Goal: Task Accomplishment & Management: Manage account settings

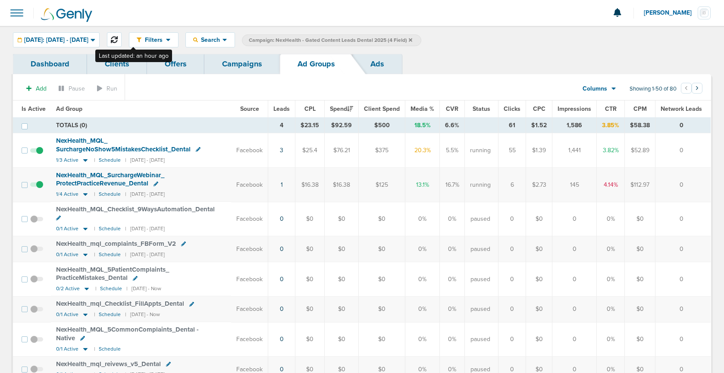
click at [118, 37] on icon at bounding box center [114, 39] width 7 height 7
click at [248, 65] on link "Campaigns" at bounding box center [241, 64] width 75 height 20
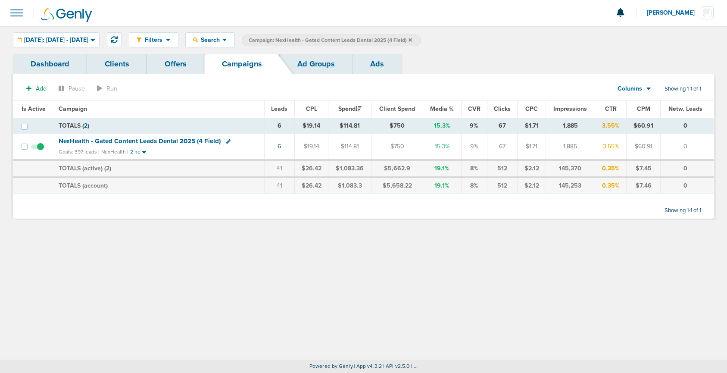
click at [412, 39] on icon at bounding box center [410, 39] width 3 height 3
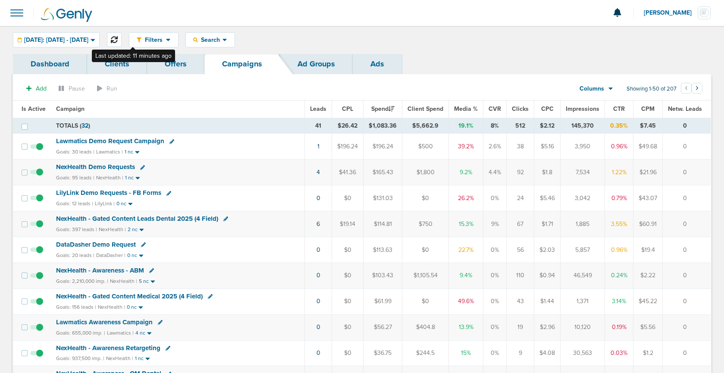
click at [122, 38] on button at bounding box center [114, 39] width 15 height 15
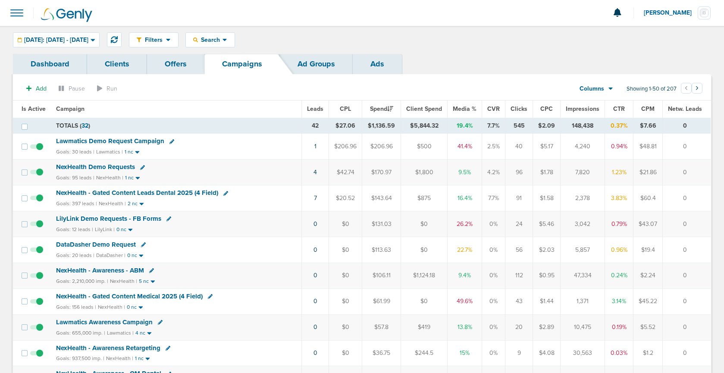
click at [141, 142] on span "Lawmatics Demo Request Campaign" at bounding box center [110, 141] width 108 height 8
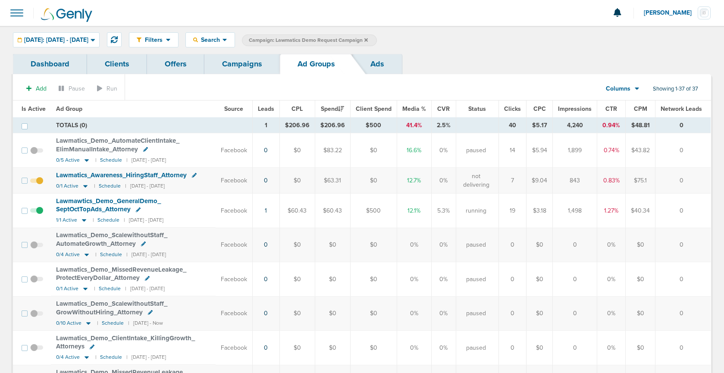
click at [245, 66] on link "Campaigns" at bounding box center [241, 64] width 75 height 20
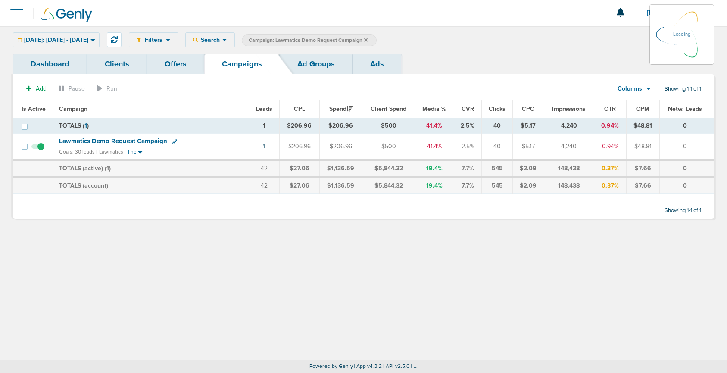
drag, startPoint x: 385, startPoint y: 37, endPoint x: 384, endPoint y: 41, distance: 5.0
click at [368, 38] on icon at bounding box center [365, 40] width 3 height 5
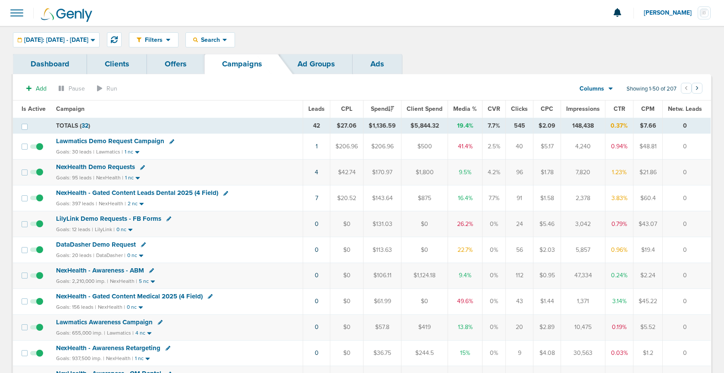
click at [100, 143] on span "Lawmatics Demo Request Campaign" at bounding box center [110, 141] width 108 height 8
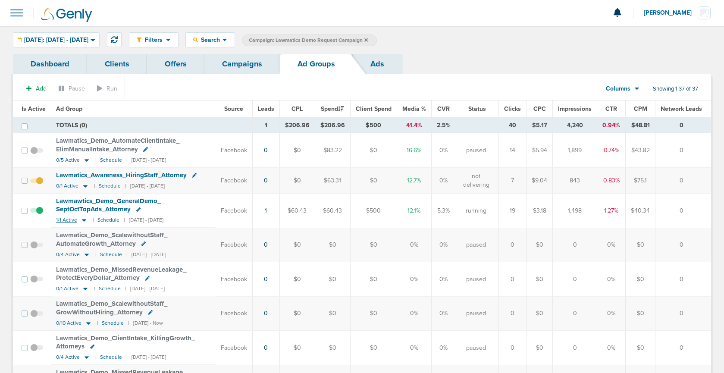
click at [83, 219] on icon at bounding box center [84, 220] width 4 height 3
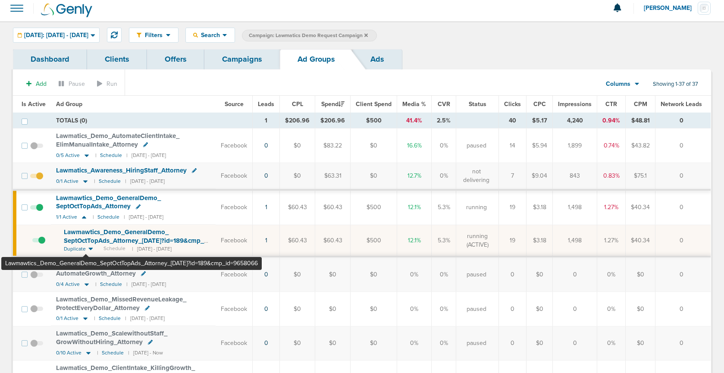
scroll to position [2, 0]
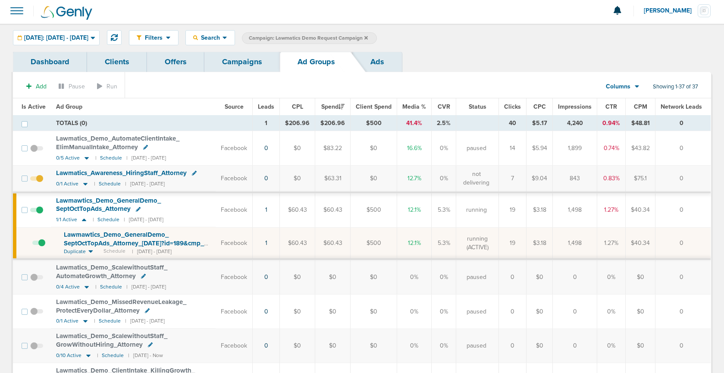
click at [104, 245] on span "Lawmawtics_ Demo_ GeneralDemo_ SeptOctTopAds_ Attorney_ [DATE]?id=189&cmp_ id=9…" at bounding box center [134, 243] width 140 height 25
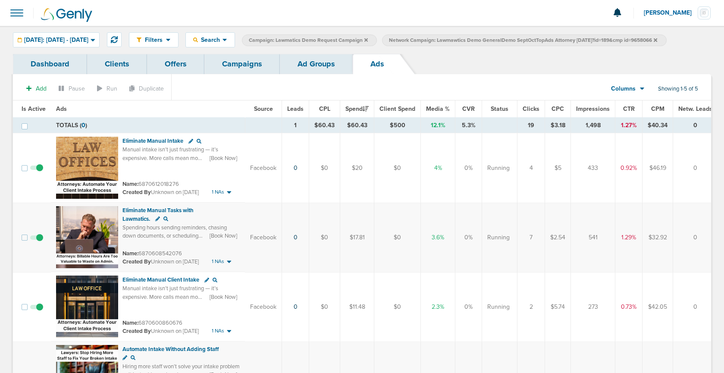
click at [309, 72] on link "Ad Groups" at bounding box center [316, 64] width 73 height 20
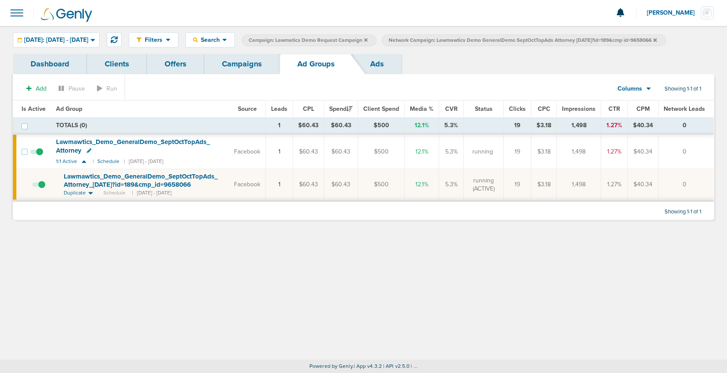
click at [228, 68] on link "Campaigns" at bounding box center [241, 64] width 75 height 20
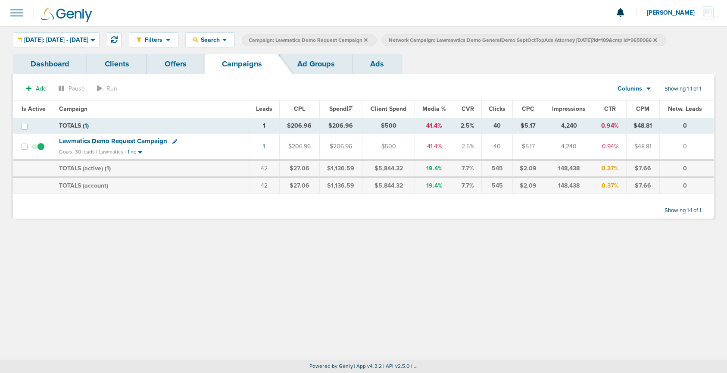
click at [657, 40] on icon at bounding box center [655, 39] width 3 height 3
click at [368, 38] on icon at bounding box center [365, 39] width 3 height 3
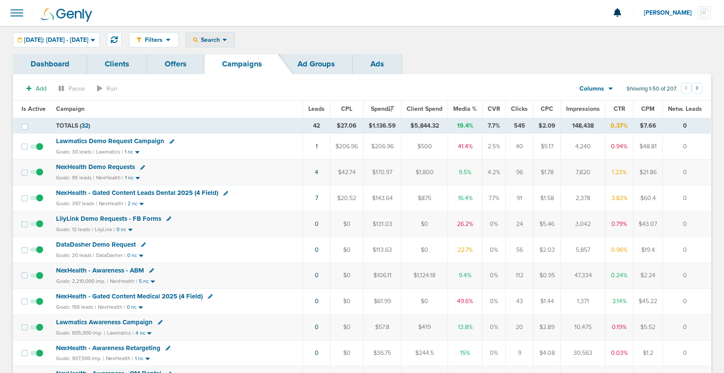
click at [222, 39] on span "Search" at bounding box center [210, 39] width 25 height 7
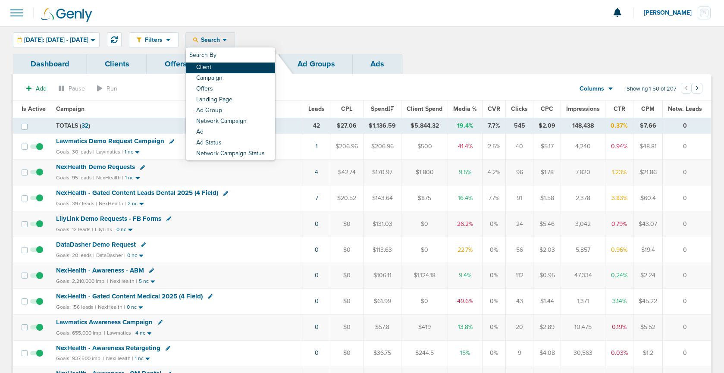
click at [222, 70] on link "Client" at bounding box center [230, 68] width 89 height 11
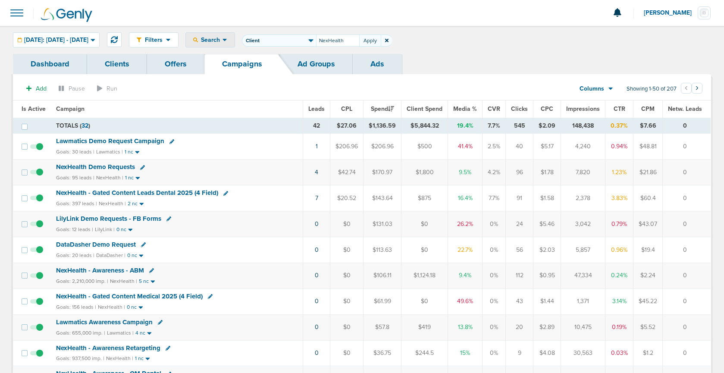
type input "NexHealth"
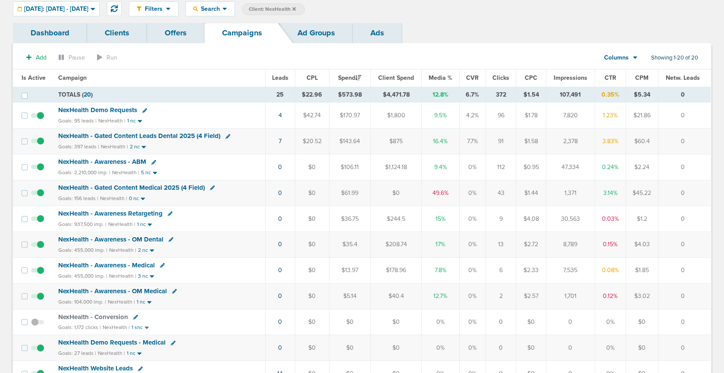
scroll to position [31, 0]
click at [83, 343] on span "NexHealth Demo Requests - Medical" at bounding box center [111, 343] width 107 height 8
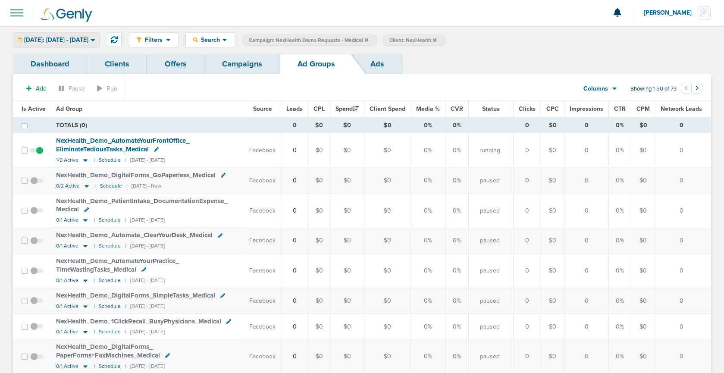
click at [73, 41] on span "[DATE]: [DATE] - [DATE]" at bounding box center [56, 40] width 64 height 6
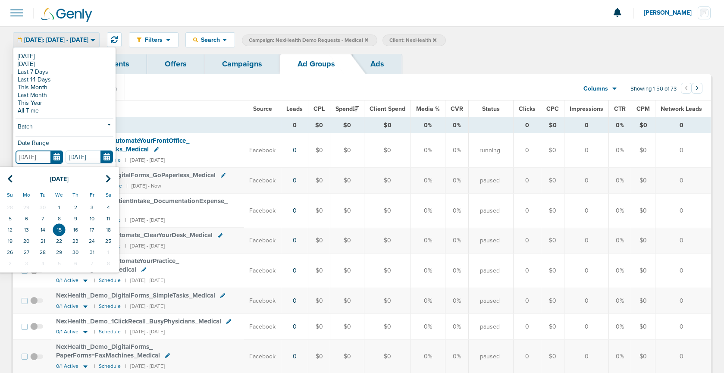
click at [57, 156] on input "[DATE]" at bounding box center [39, 156] width 47 height 13
click at [13, 175] on th at bounding box center [10, 179] width 16 height 18
click at [12, 175] on icon at bounding box center [10, 179] width 6 height 9
click at [97, 205] on td "1" at bounding box center [92, 207] width 16 height 11
type input "[DATE]"
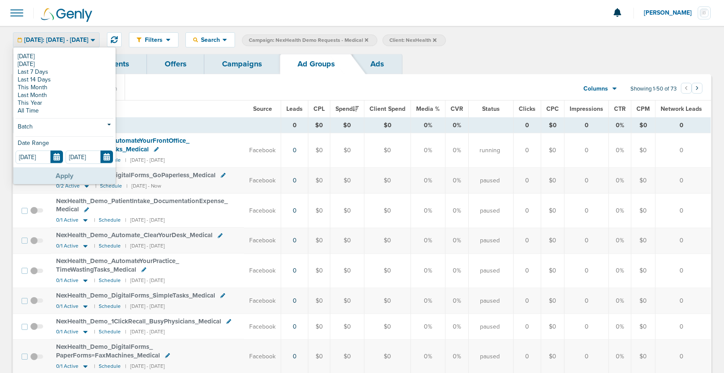
click at [64, 180] on button "Apply" at bounding box center [64, 175] width 102 height 17
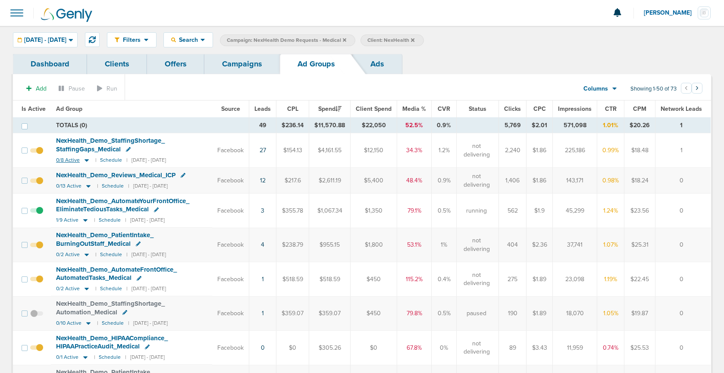
click at [85, 160] on icon at bounding box center [87, 160] width 4 height 3
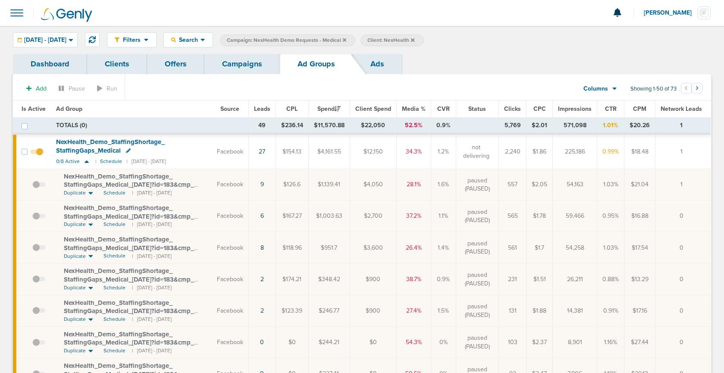
click at [376, 66] on link "Ads" at bounding box center [377, 64] width 49 height 20
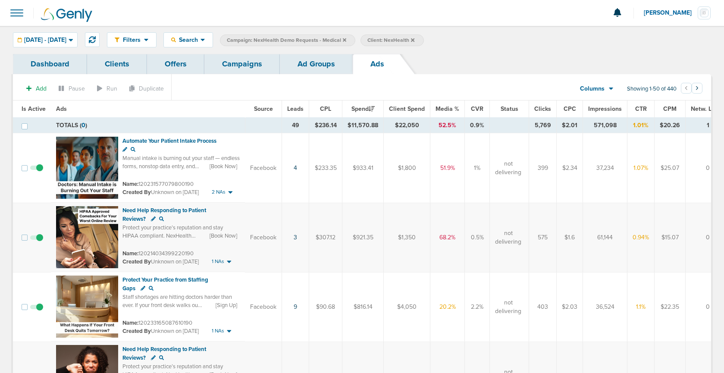
click at [296, 108] on span "Leads" at bounding box center [295, 108] width 16 height 7
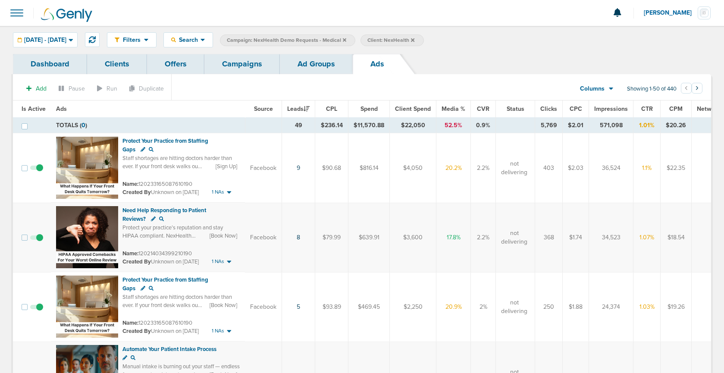
drag, startPoint x: 140, startPoint y: 184, endPoint x: 148, endPoint y: 185, distance: 8.6
click at [148, 185] on small "Name: 120233165087610190" at bounding box center [157, 184] width 70 height 7
click at [144, 184] on small "Name: 120233165087610190" at bounding box center [157, 184] width 70 height 7
drag, startPoint x: 139, startPoint y: 185, endPoint x: 194, endPoint y: 183, distance: 54.8
click at [194, 183] on div "Name: 120233165087610190" at bounding box center [180, 184] width 117 height 9
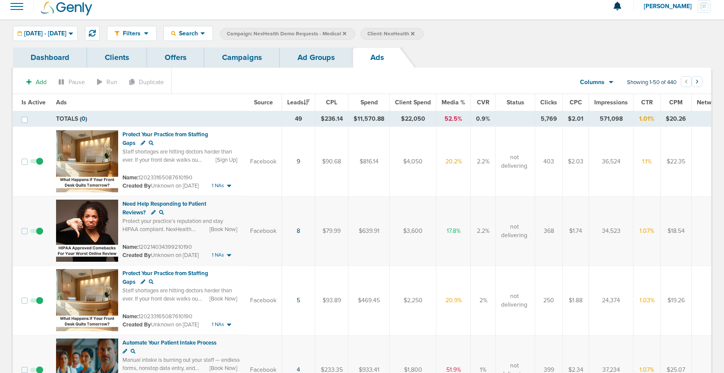
scroll to position [7, 0]
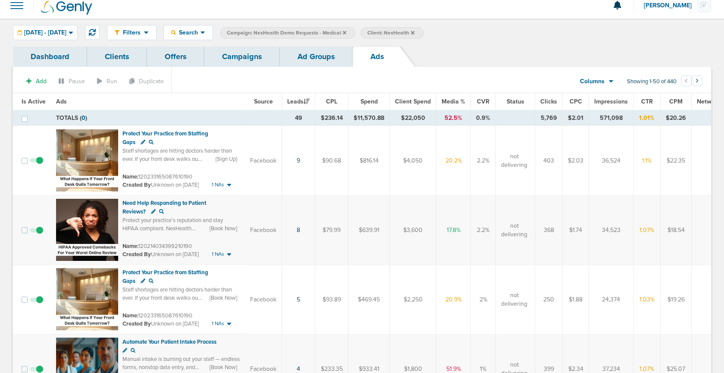
copy small "120233165087610190"
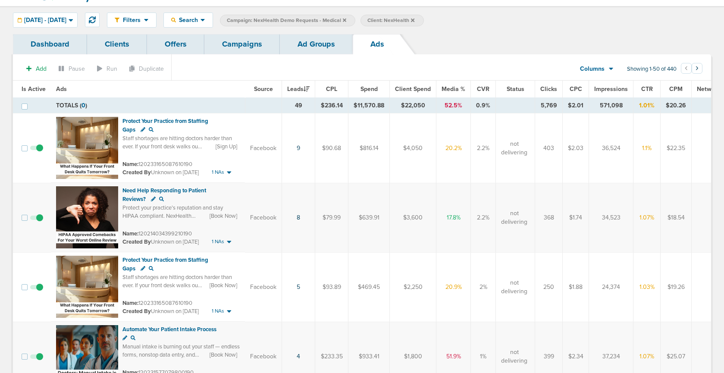
scroll to position [24, 0]
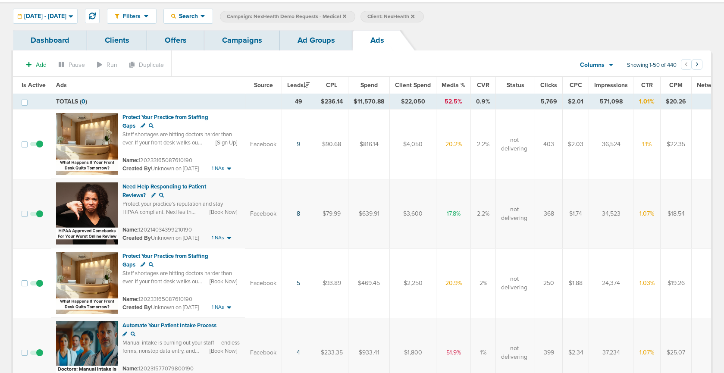
drag, startPoint x: 139, startPoint y: 230, endPoint x: 194, endPoint y: 233, distance: 54.8
click at [194, 233] on div "Name: 120214034399210190" at bounding box center [180, 229] width 117 height 9
copy small "120214034399210190"
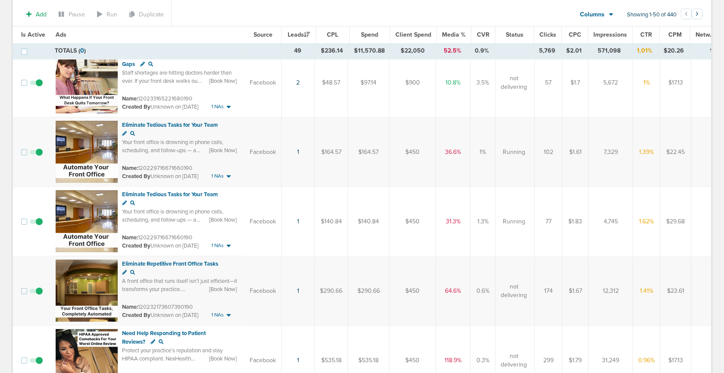
scroll to position [641, 0]
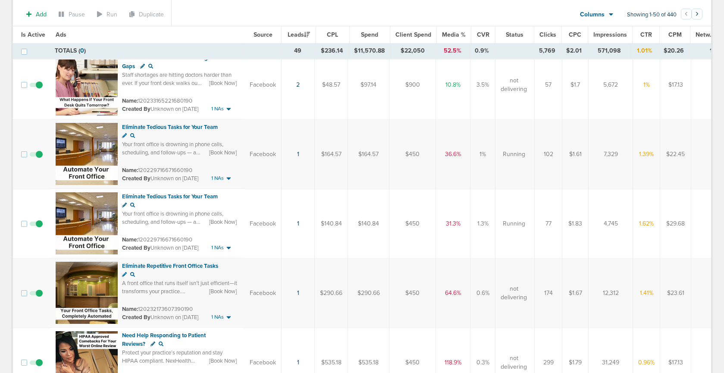
click at [138, 239] on small "Name: 120229716671660190" at bounding box center [157, 239] width 70 height 7
drag, startPoint x: 139, startPoint y: 240, endPoint x: 198, endPoint y: 243, distance: 58.7
click at [198, 243] on div "Name: 120229716671660190" at bounding box center [180, 239] width 117 height 9
copy small "120229716671660190"
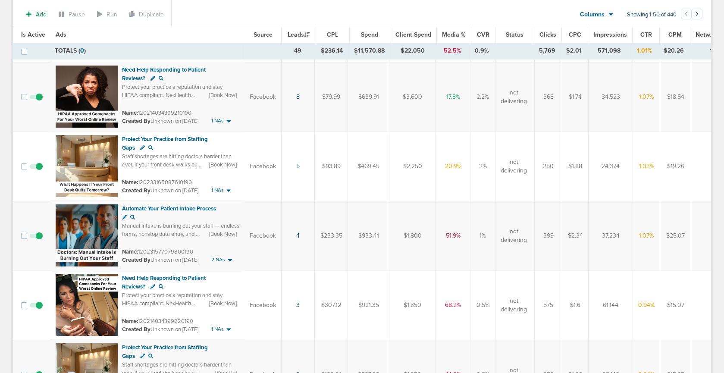
scroll to position [0, 0]
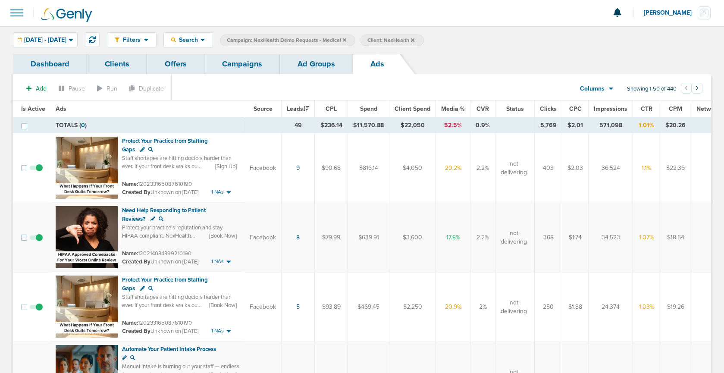
click at [304, 69] on link "Ad Groups" at bounding box center [316, 64] width 73 height 20
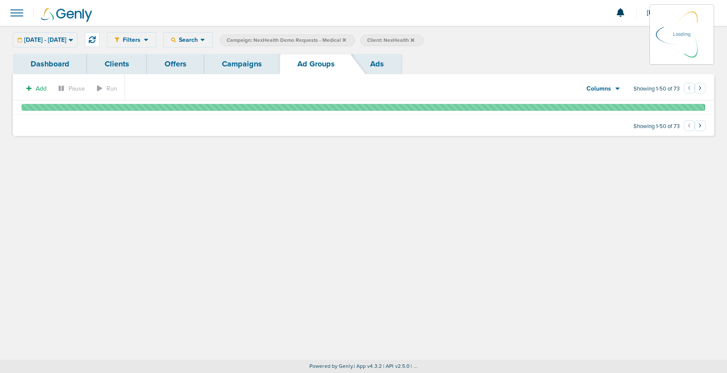
click at [246, 62] on link "Campaigns" at bounding box center [241, 64] width 75 height 20
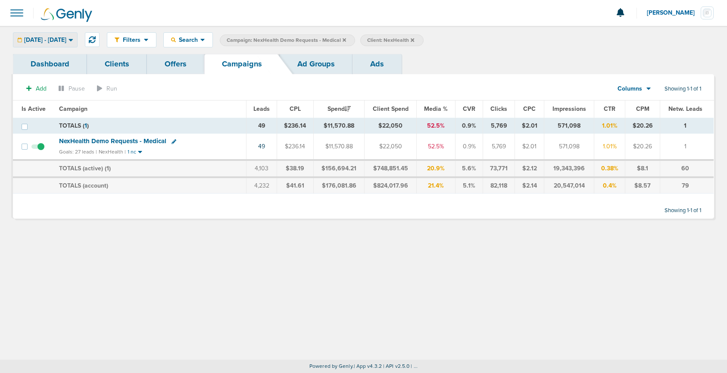
click at [65, 37] on span "[DATE] - [DATE]" at bounding box center [45, 40] width 42 height 6
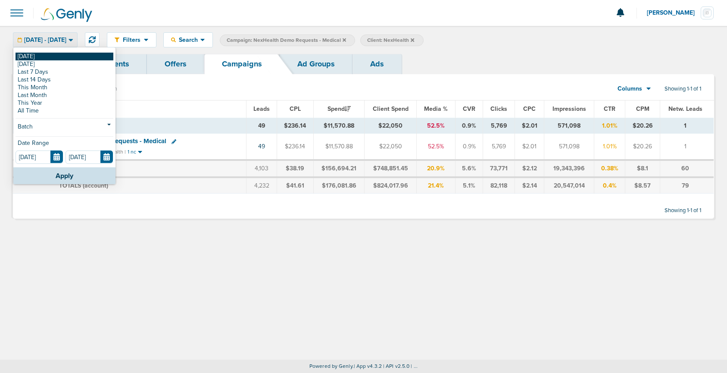
click at [58, 53] on link "[DATE]" at bounding box center [65, 57] width 98 height 8
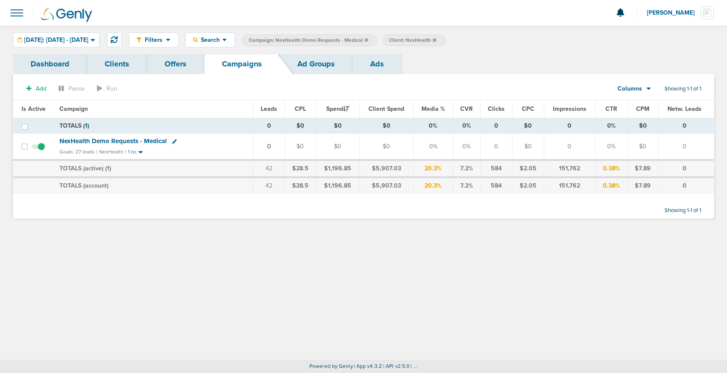
click at [141, 138] on span "NexHealth Demo Requests - Medical" at bounding box center [112, 141] width 107 height 8
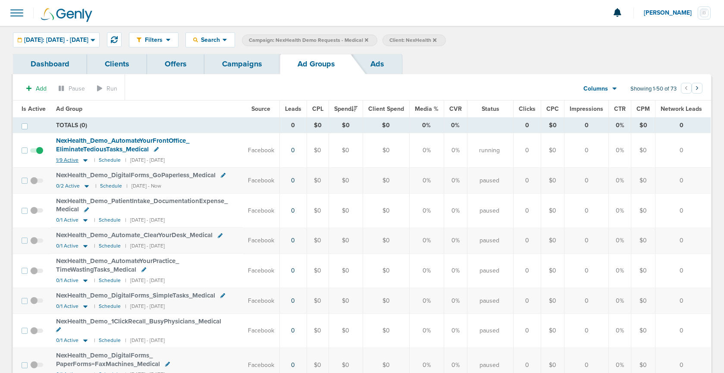
click at [85, 160] on icon at bounding box center [85, 160] width 4 height 3
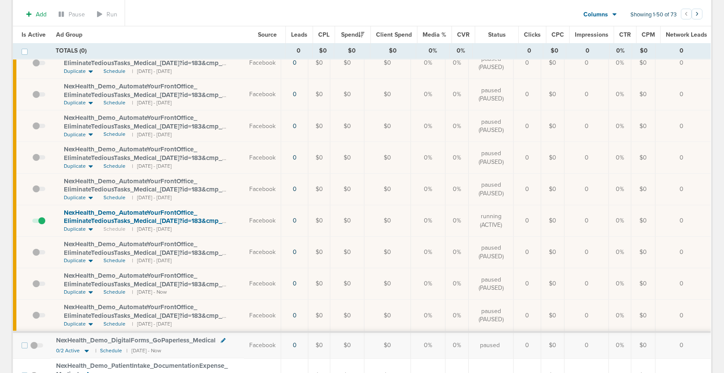
scroll to position [125, 0]
drag, startPoint x: 62, startPoint y: 210, endPoint x: 186, endPoint y: 219, distance: 124.5
click at [186, 219] on td "NexHealth_ Demo_ AutomateYourFrontOffice_ EliminateTediousTasks_ Medical_ [DATE…" at bounding box center [147, 218] width 193 height 31
copy span "NexHealth_ Demo_ AutomateYourFrontOffice_ EliminateTediousTasks_ Medical_ [DATE…"
click at [191, 219] on span "NexHealth_ Demo_ AutomateYourFrontOffice_ EliminateTediousTasks_ Medical_ [DATE…" at bounding box center [143, 219] width 158 height 25
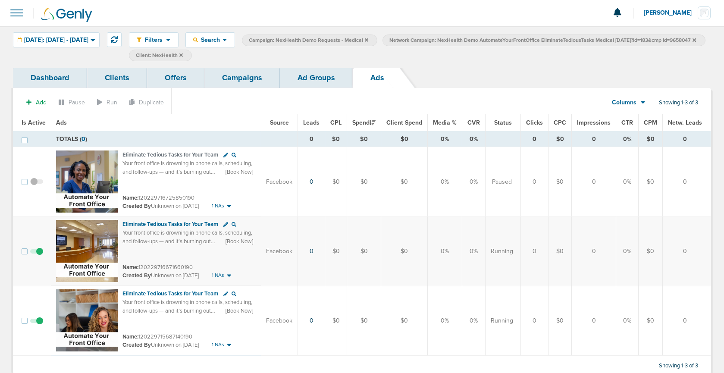
click at [251, 78] on link "Campaigns" at bounding box center [241, 78] width 75 height 20
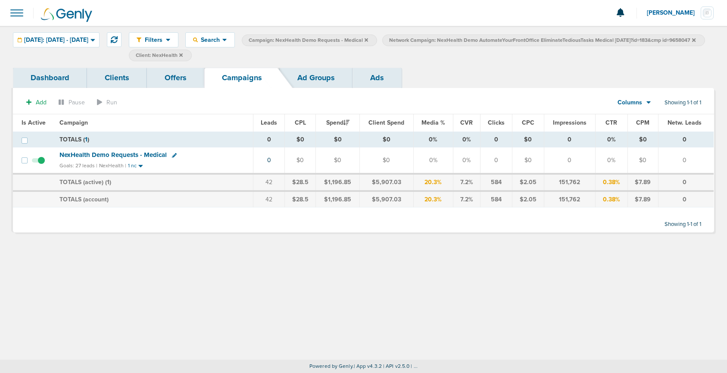
click at [312, 76] on link "Ad Groups" at bounding box center [316, 78] width 73 height 20
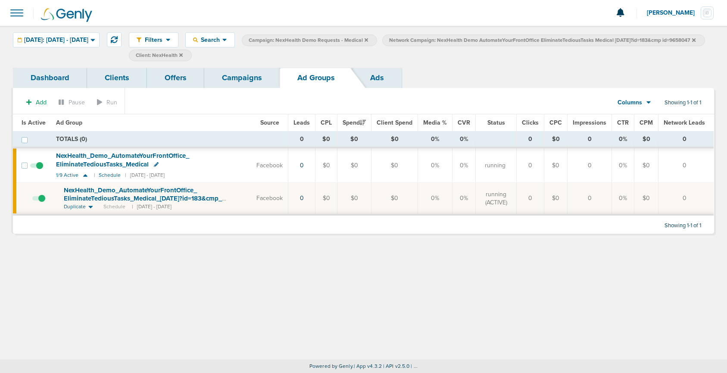
click at [466, 46] on label "Network Campaign: NexHealth Demo AutomateYourFrontOffice EliminateTediousTasks …" at bounding box center [543, 40] width 322 height 12
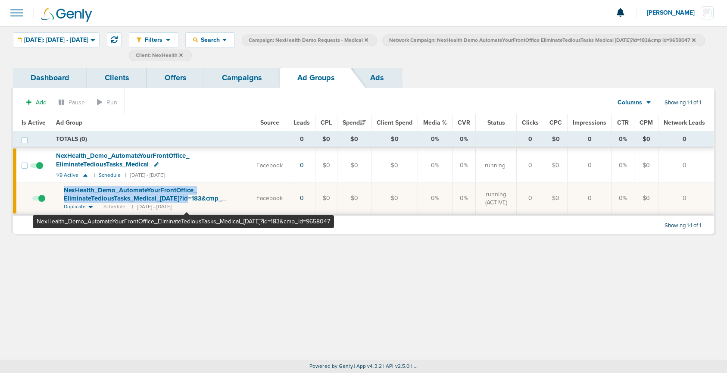
drag, startPoint x: 60, startPoint y: 190, endPoint x: 187, endPoint y: 200, distance: 127.1
click at [187, 200] on td "NexHealth_ Demo_ AutomateYourFrontOffice_ EliminateTediousTasks_ Medical_ [DATE…" at bounding box center [151, 199] width 200 height 32
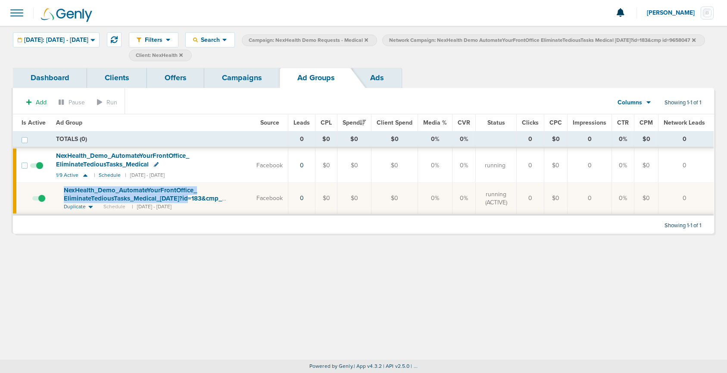
copy span "NexHealth_ Demo_ AutomateYourFrontOffice_ EliminateTediousTasks_ Medical_ [DATE…"
click at [174, 273] on div "Filters Active Only Settings Status Active Inactive Objectives MQL SQL Traffic …" at bounding box center [363, 193] width 727 height 334
click at [247, 79] on link "Campaigns" at bounding box center [241, 78] width 75 height 20
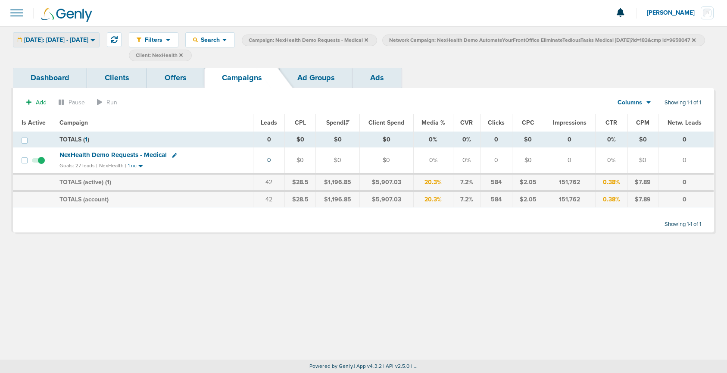
click at [80, 38] on span "[DATE]: [DATE] - [DATE]" at bounding box center [56, 40] width 64 height 6
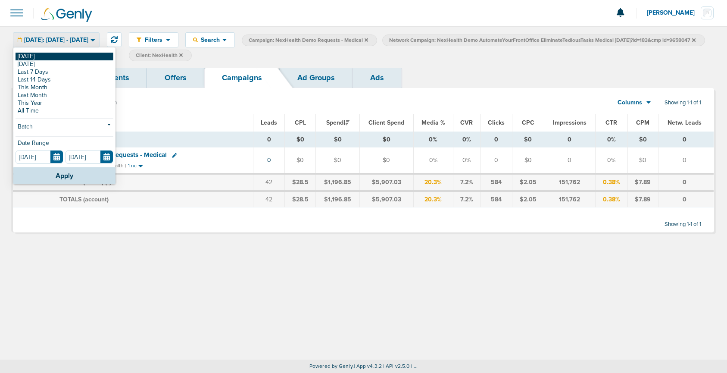
click at [75, 55] on link "[DATE]" at bounding box center [65, 57] width 98 height 8
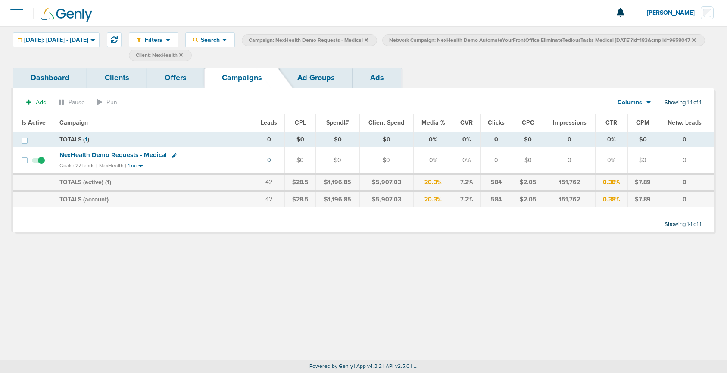
click at [692, 41] on icon at bounding box center [693, 39] width 3 height 3
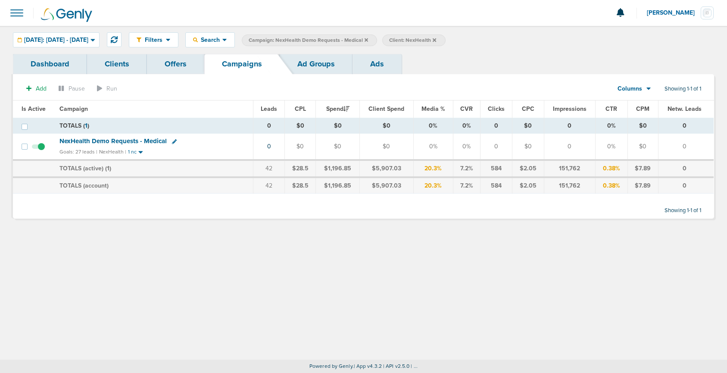
click at [368, 40] on icon at bounding box center [366, 39] width 3 height 3
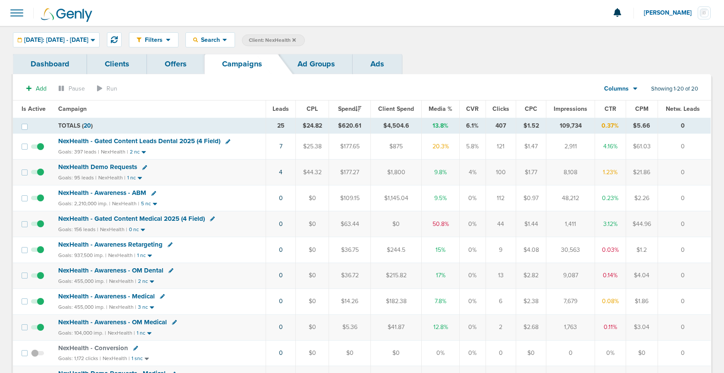
click at [296, 39] on icon at bounding box center [293, 39] width 3 height 3
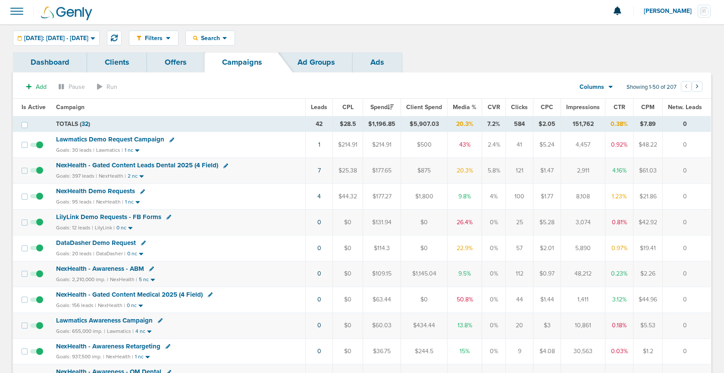
scroll to position [2, 0]
click at [106, 138] on span "Lawmatics Demo Request Campaign" at bounding box center [110, 139] width 108 height 8
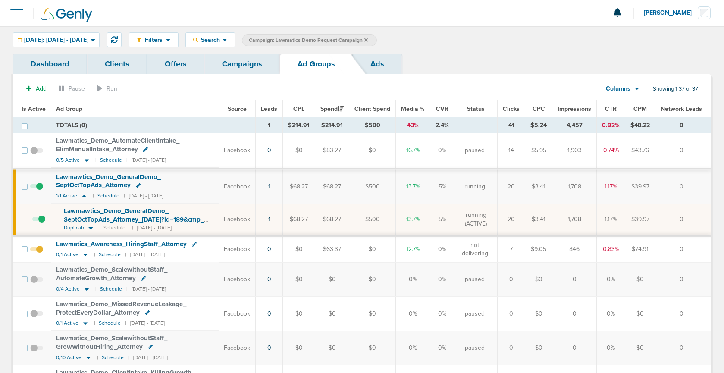
click at [231, 67] on link "Campaigns" at bounding box center [241, 64] width 75 height 20
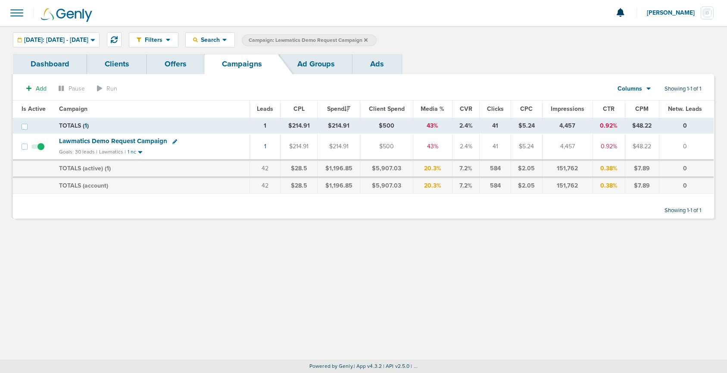
click at [368, 40] on icon at bounding box center [365, 39] width 3 height 3
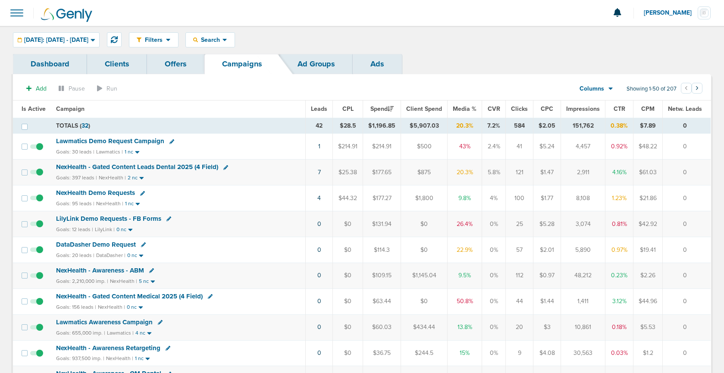
click at [224, 168] on icon at bounding box center [225, 167] width 5 height 5
select select
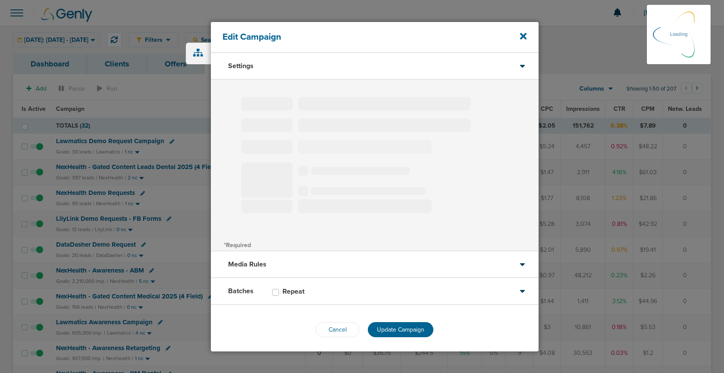
select select
type input "NexHealth - Gated Content Leads Dental 2025 (4 Field)"
select select "Leads"
radio input "true"
select select "readWrite"
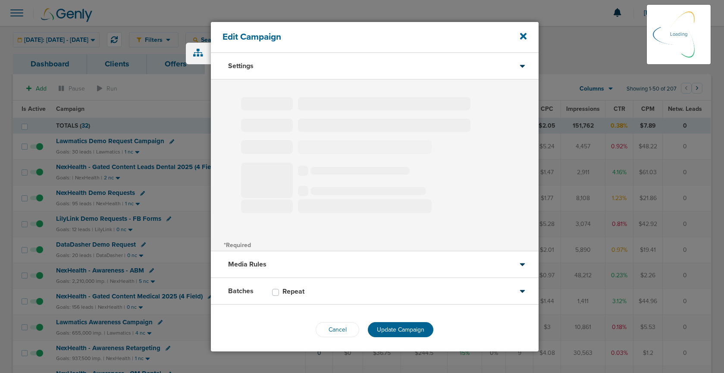
checkbox input "true"
select select "1"
select select "2"
select select "3"
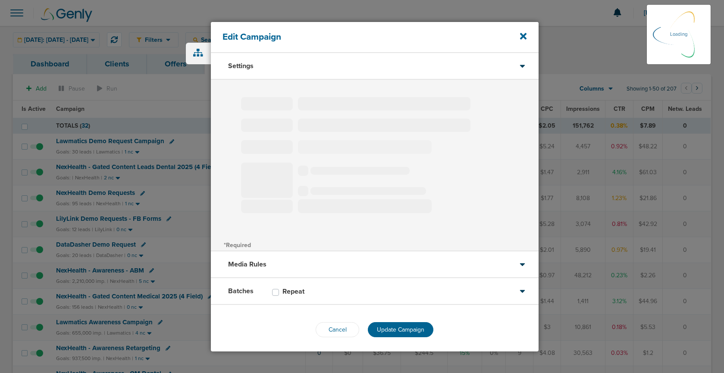
select select "4"
select select "6"
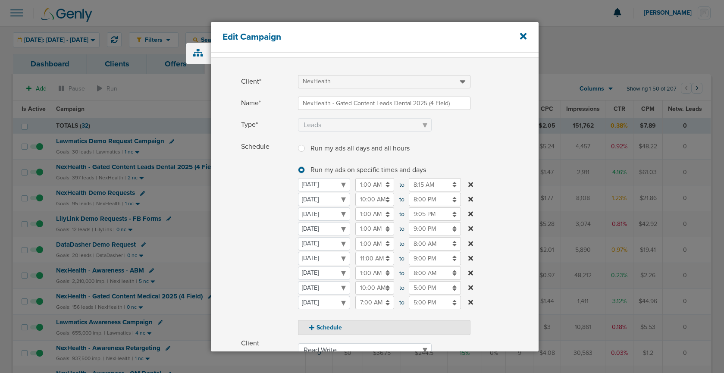
scroll to position [22, 0]
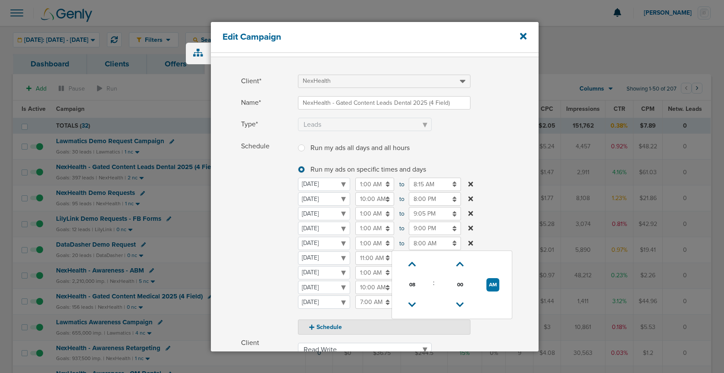
click at [418, 243] on input "8:00 AM" at bounding box center [435, 243] width 52 height 13
click at [411, 267] on icon at bounding box center [412, 264] width 8 height 5
click at [497, 286] on button "AM" at bounding box center [492, 284] width 13 height 13
type input "10:00 PM"
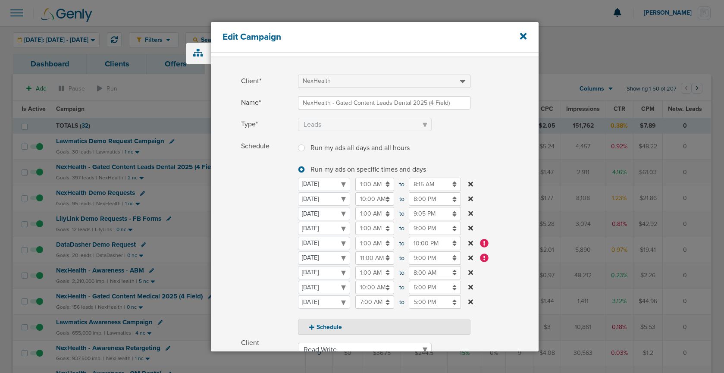
click at [276, 254] on span "Schedule" at bounding box center [267, 237] width 52 height 195
click at [470, 259] on icon at bounding box center [470, 257] width 5 height 5
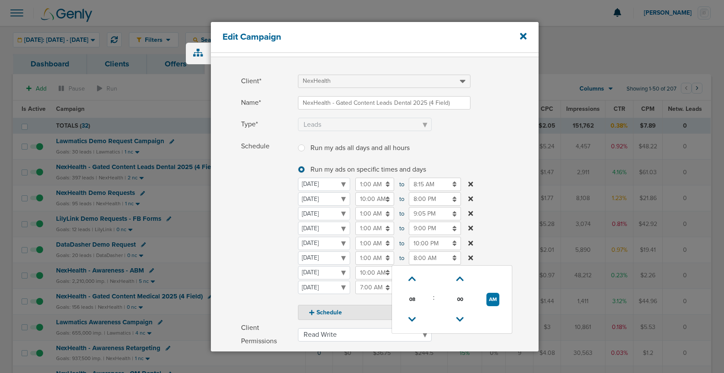
click at [418, 259] on input "8:00 AM" at bounding box center [435, 257] width 52 height 13
drag, startPoint x: 496, startPoint y: 299, endPoint x: 427, endPoint y: 284, distance: 70.6
click at [495, 299] on button "AM" at bounding box center [492, 299] width 13 height 13
click at [409, 277] on icon at bounding box center [413, 278] width 8 height 5
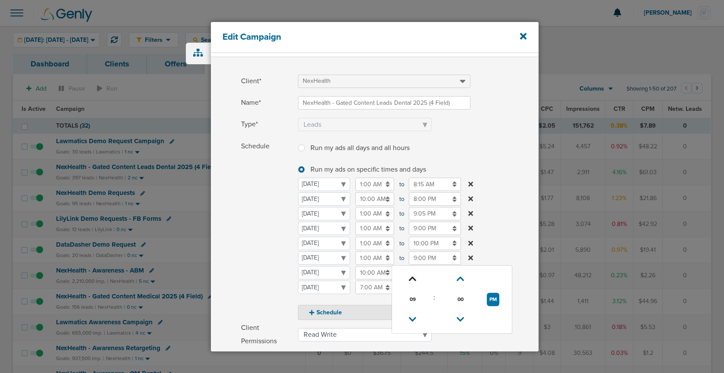
type input "10:00 PM"
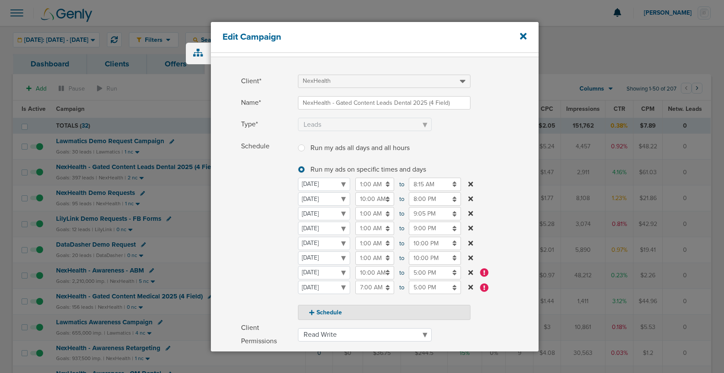
drag, startPoint x: 277, startPoint y: 259, endPoint x: 359, endPoint y: 266, distance: 81.8
click at [277, 259] on span "Schedule" at bounding box center [267, 230] width 52 height 181
click at [469, 272] on icon at bounding box center [470, 272] width 5 height 5
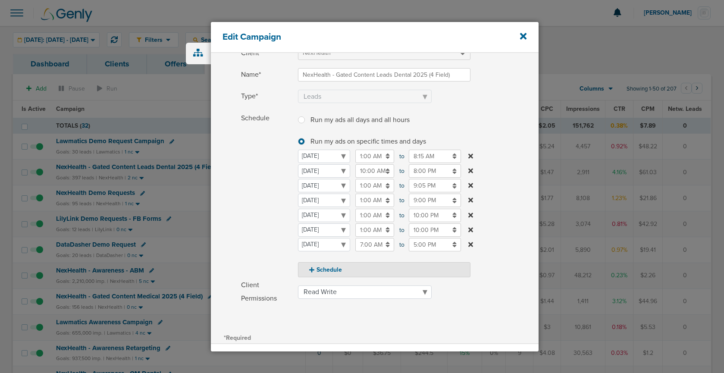
scroll to position [146, 0]
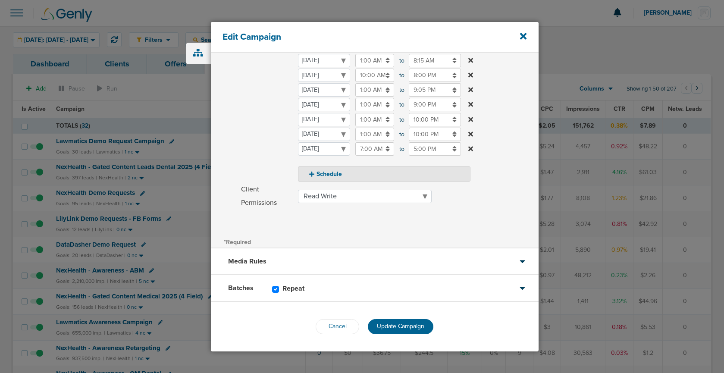
click at [400, 322] on span "Update Campaign" at bounding box center [400, 325] width 47 height 7
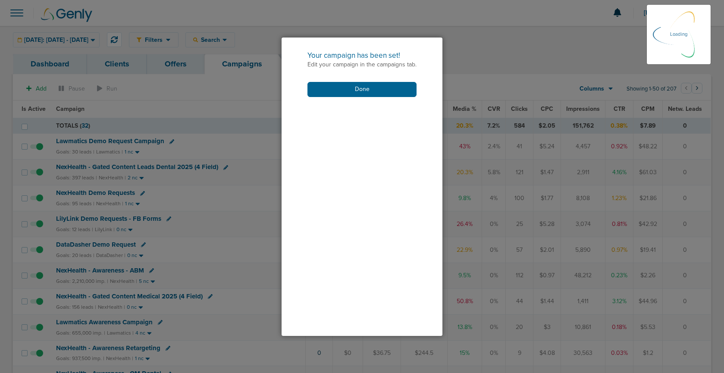
scroll to position [119, 0]
drag, startPoint x: 341, startPoint y: 88, endPoint x: 329, endPoint y: 98, distance: 15.9
click at [341, 88] on button "Done" at bounding box center [361, 89] width 109 height 15
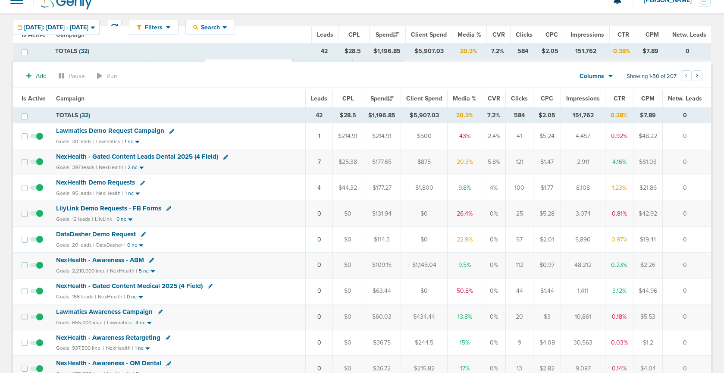
scroll to position [0, 0]
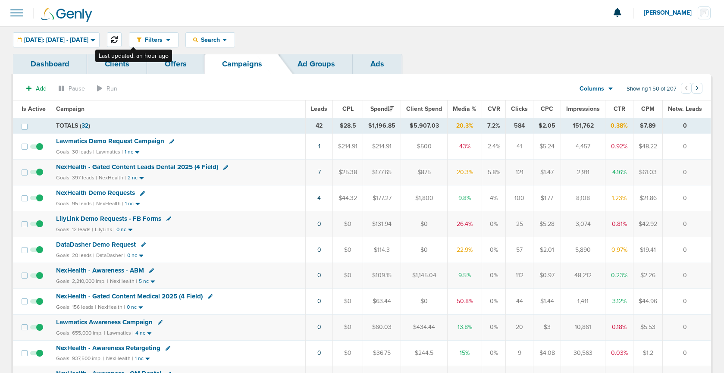
click at [118, 41] on icon at bounding box center [114, 39] width 7 height 7
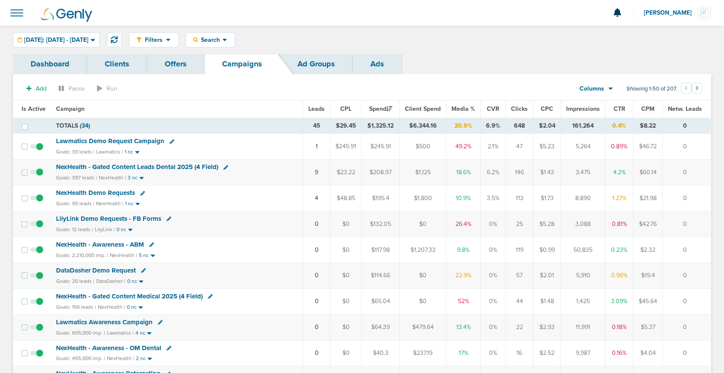
click at [128, 139] on span "Lawmatics Demo Request Campaign" at bounding box center [110, 141] width 108 height 8
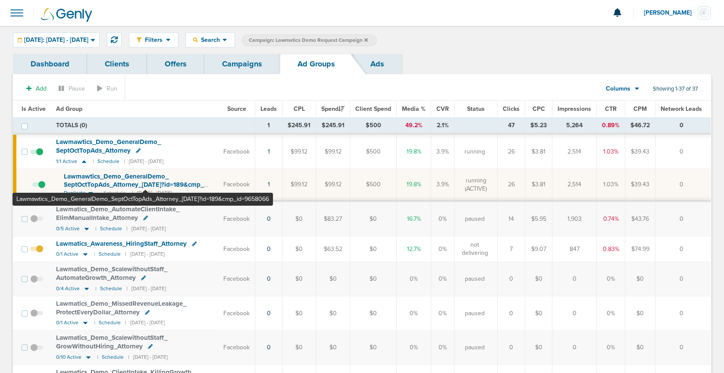
click at [145, 182] on span "Lawmawtics_ Demo_ GeneralDemo_ SeptOctTopAds_ Attorney_ [DATE]?id=189&cmp_ id=9…" at bounding box center [134, 184] width 140 height 25
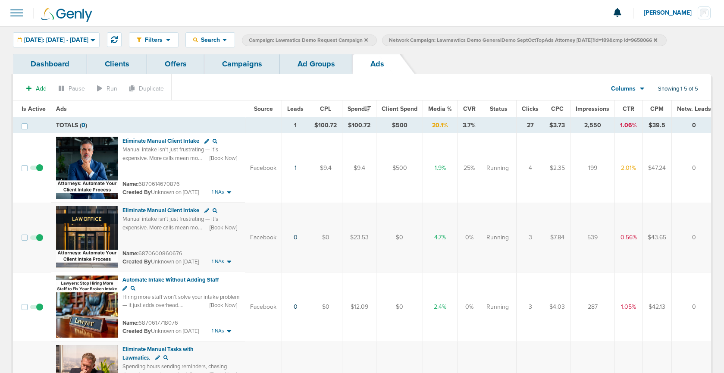
click at [246, 66] on link "Campaigns" at bounding box center [241, 64] width 75 height 20
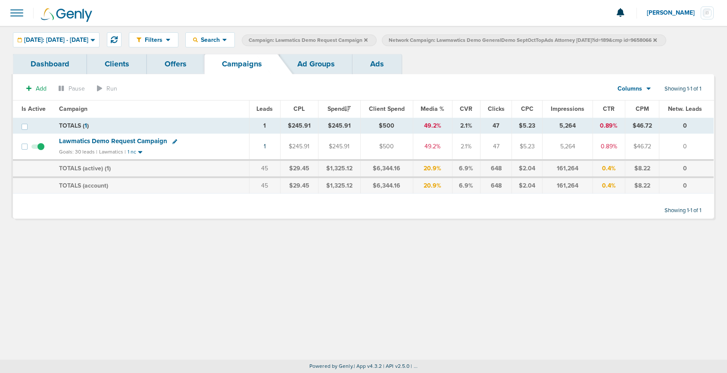
drag, startPoint x: 679, startPoint y: 39, endPoint x: 673, endPoint y: 41, distance: 5.5
click at [657, 39] on icon at bounding box center [655, 40] width 3 height 5
click at [368, 39] on icon at bounding box center [365, 40] width 3 height 5
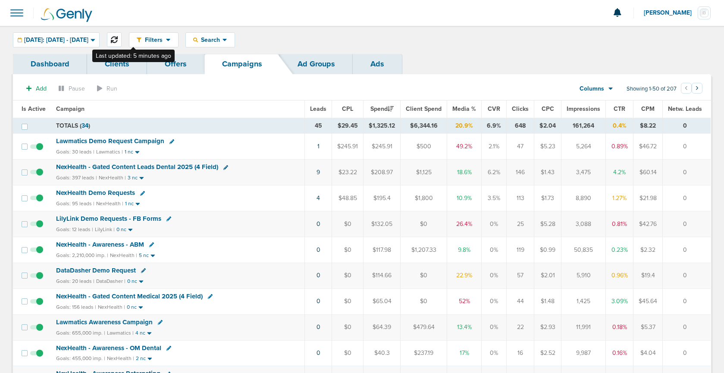
click at [118, 39] on icon at bounding box center [114, 39] width 7 height 7
click at [118, 40] on icon at bounding box center [114, 39] width 7 height 7
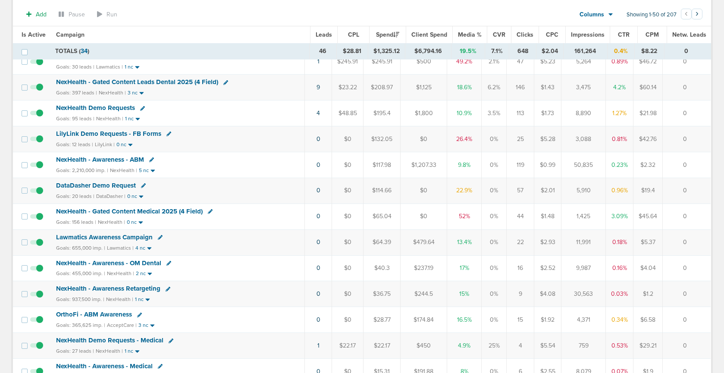
scroll to position [126, 0]
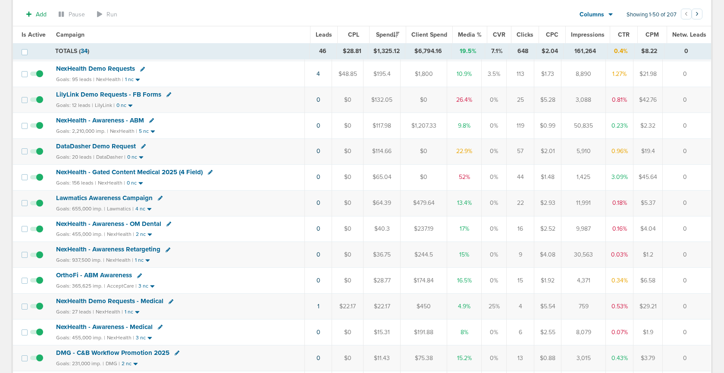
click at [143, 300] on span "NexHealth Demo Requests - Medical" at bounding box center [109, 301] width 107 height 8
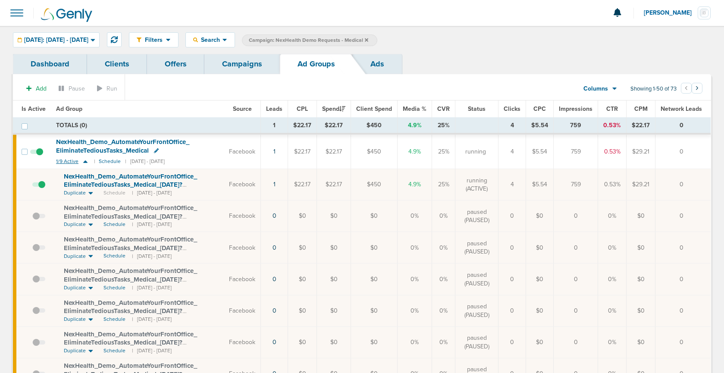
click at [86, 163] on icon at bounding box center [85, 161] width 9 height 7
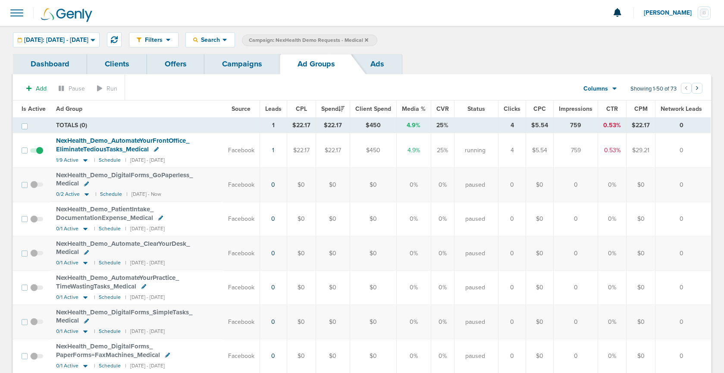
click at [258, 62] on link "Campaigns" at bounding box center [241, 64] width 75 height 20
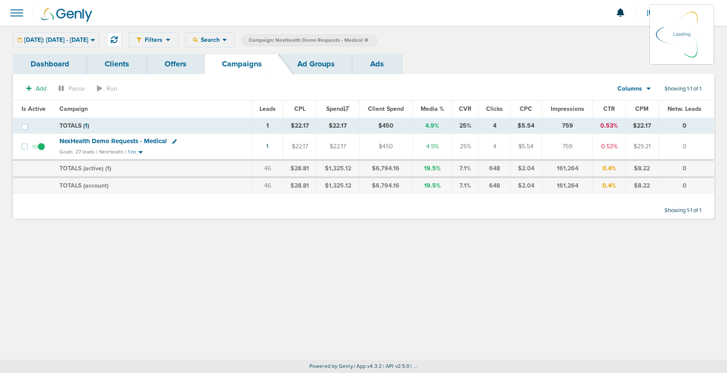
click at [377, 39] on label "Campaign: NexHealth Demo Requests - Medical" at bounding box center [309, 40] width 135 height 12
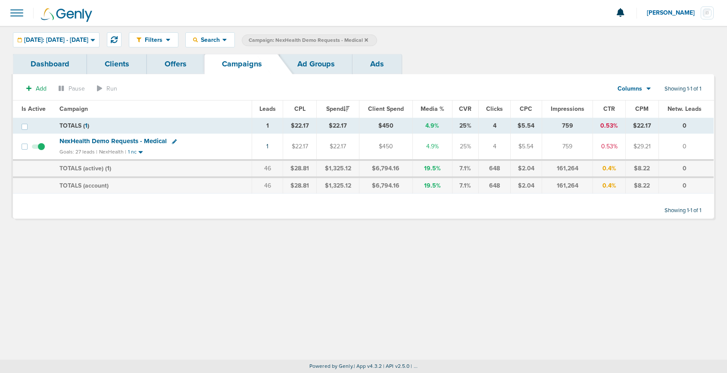
click at [368, 38] on icon at bounding box center [366, 40] width 3 height 5
